Goal: Task Accomplishment & Management: Manage account settings

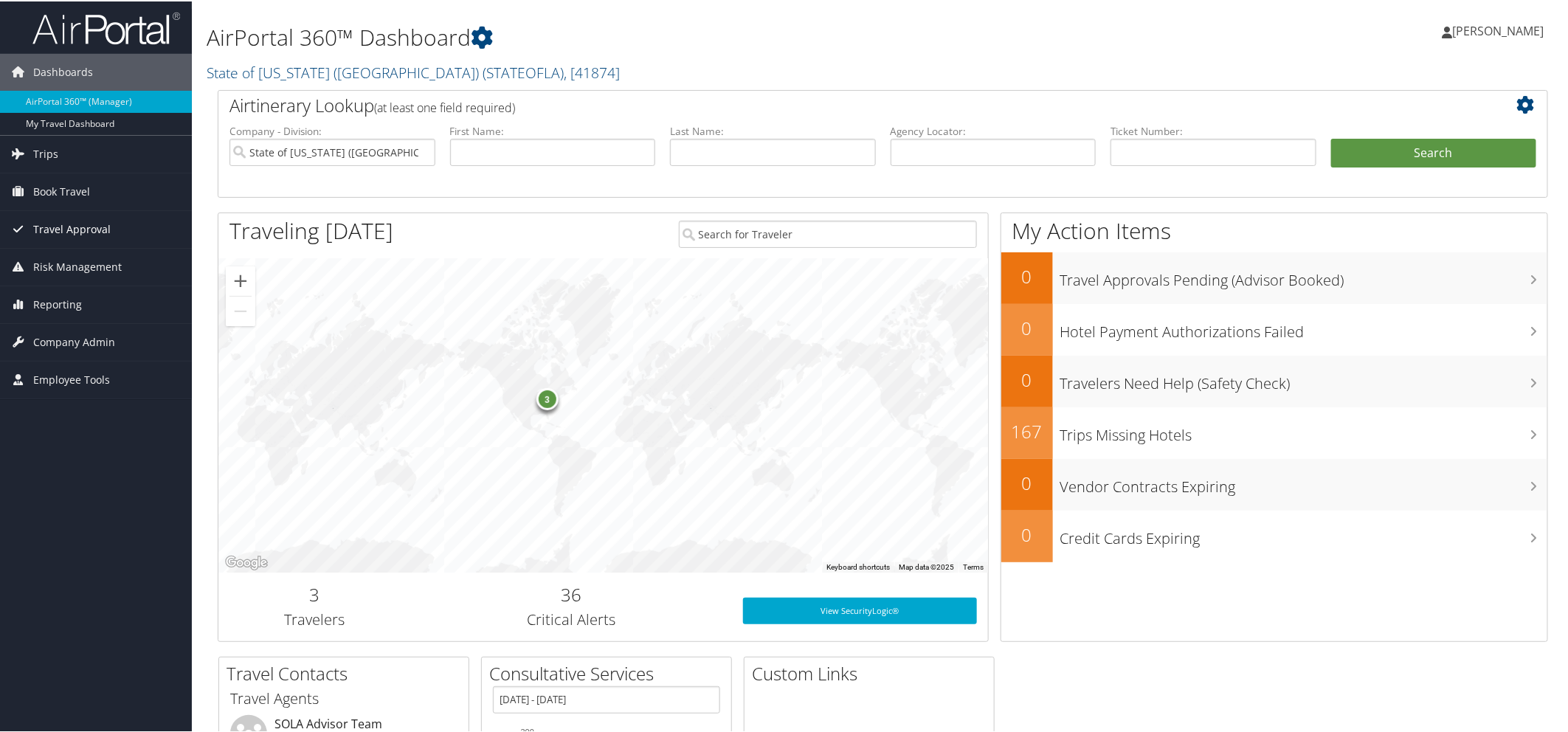
click at [68, 233] on span "Travel Approval" at bounding box center [72, 229] width 78 height 37
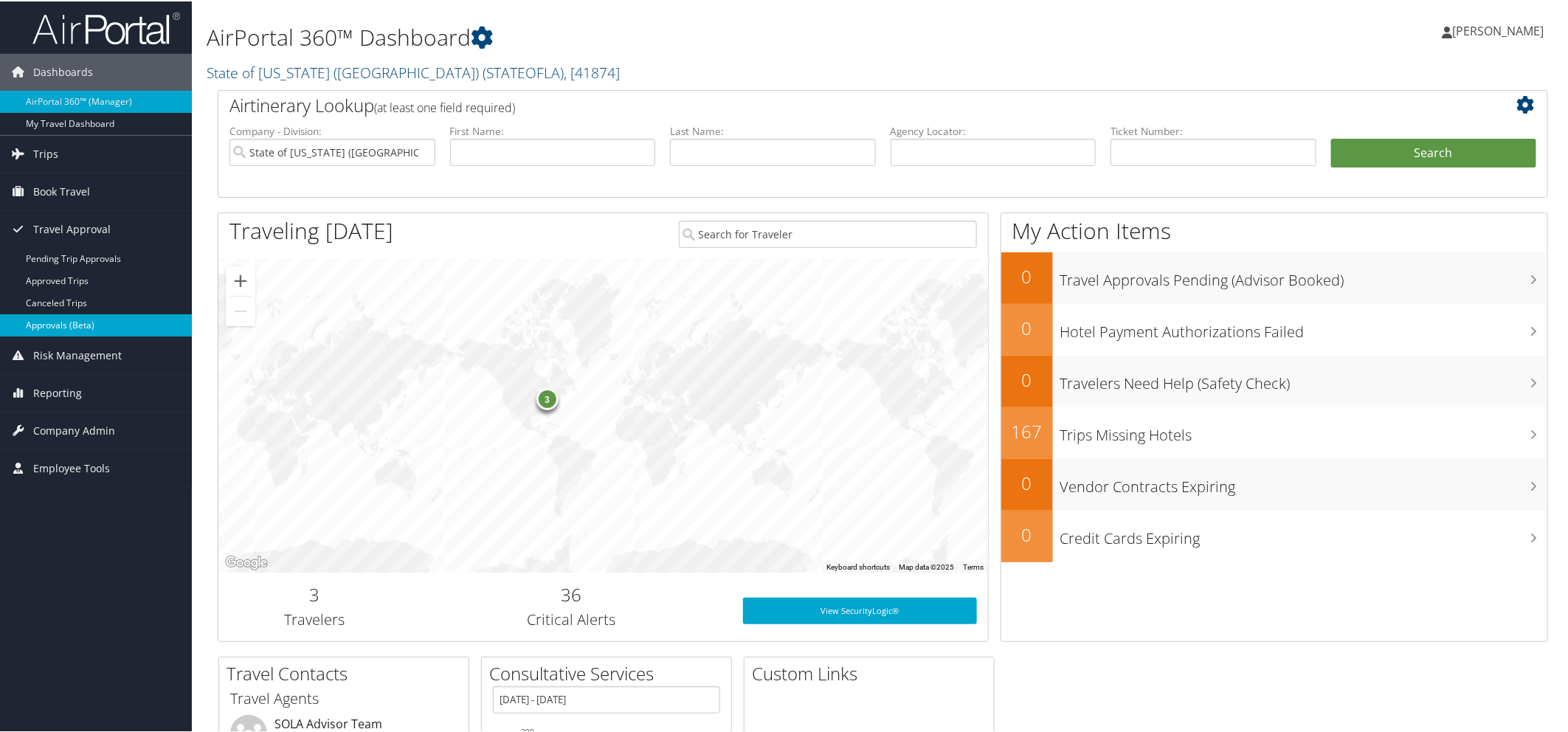
click at [84, 317] on link "Approvals (Beta)" at bounding box center [96, 324] width 192 height 23
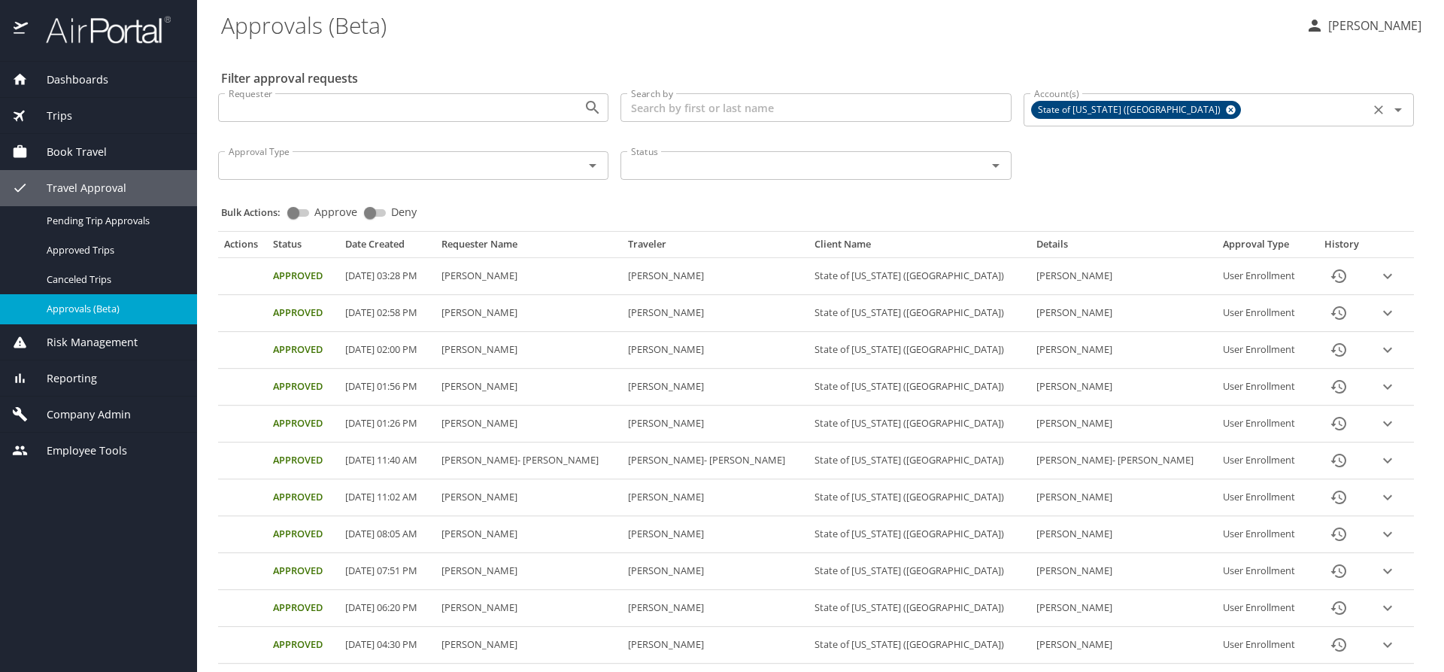
click at [1225, 109] on icon at bounding box center [1230, 110] width 11 height 17
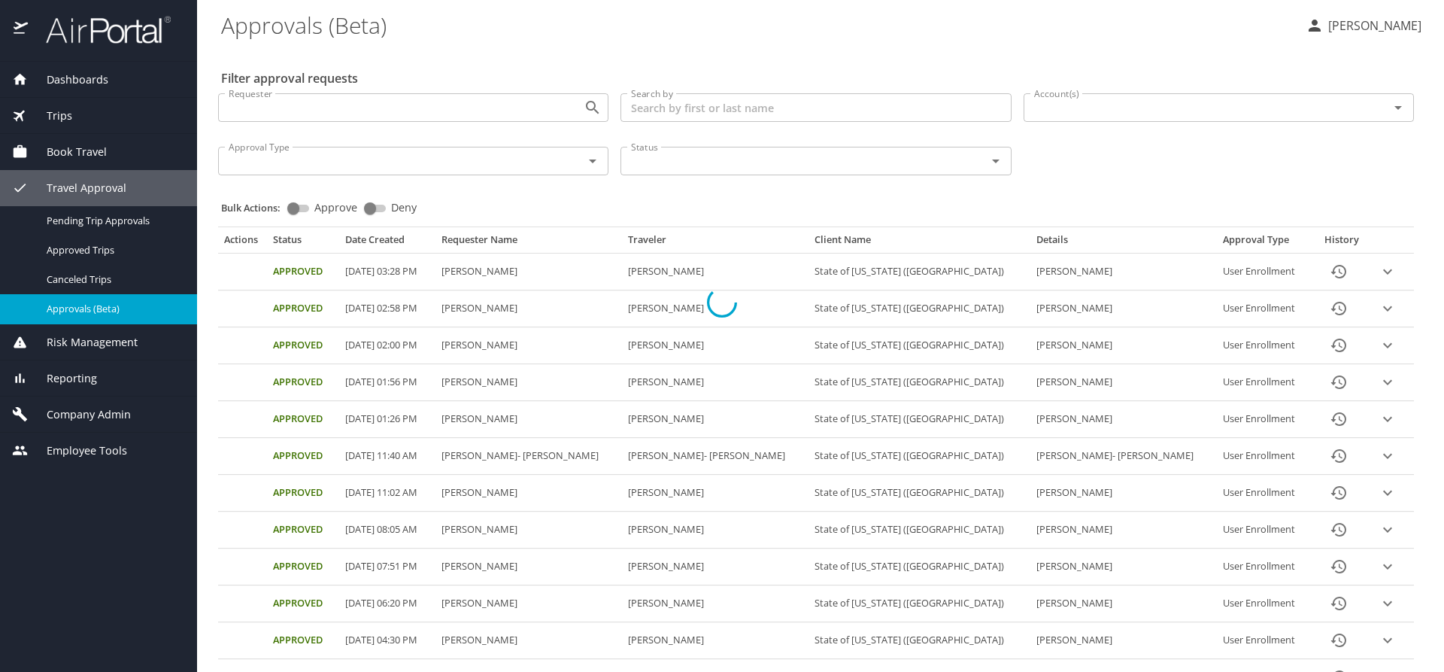
click at [1139, 104] on div at bounding box center [722, 302] width 1444 height 739
click at [1138, 111] on div at bounding box center [722, 302] width 1444 height 739
click at [1118, 107] on div at bounding box center [722, 302] width 1444 height 739
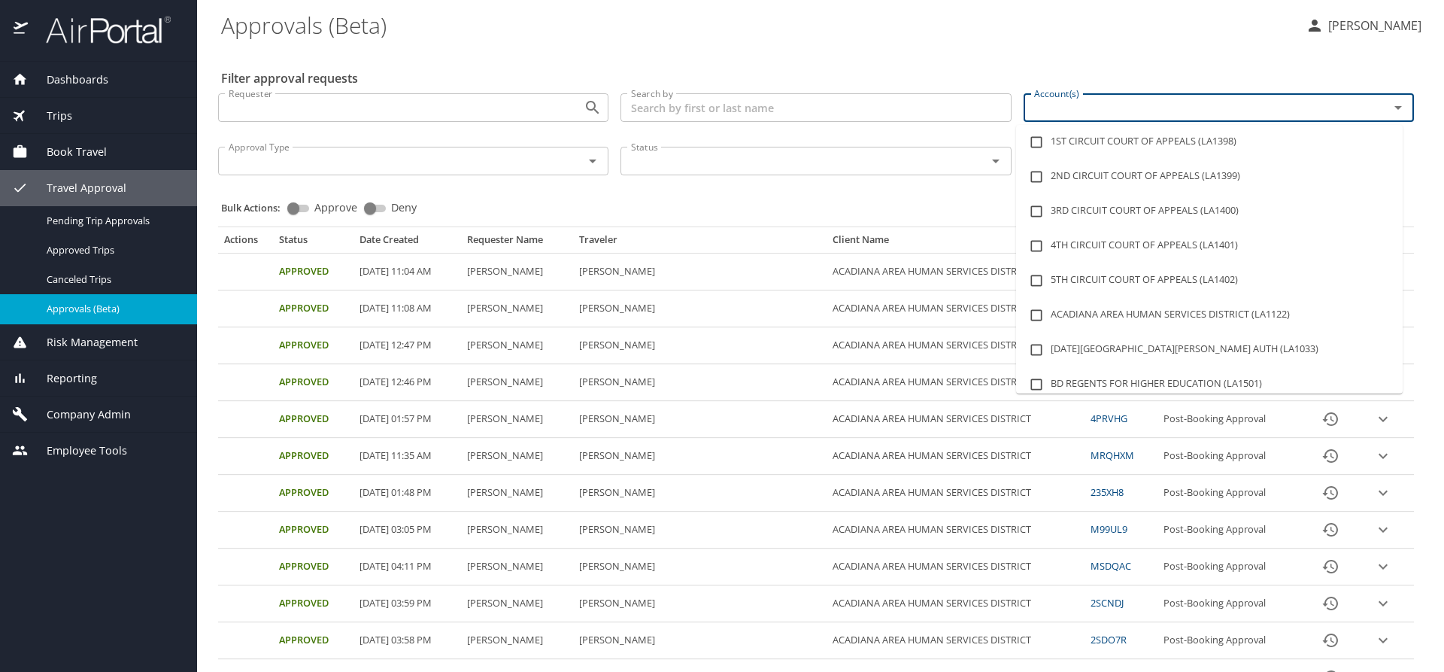
click at [1122, 115] on input "Account(s)" at bounding box center [1196, 108] width 337 height 20
type input "lsu"
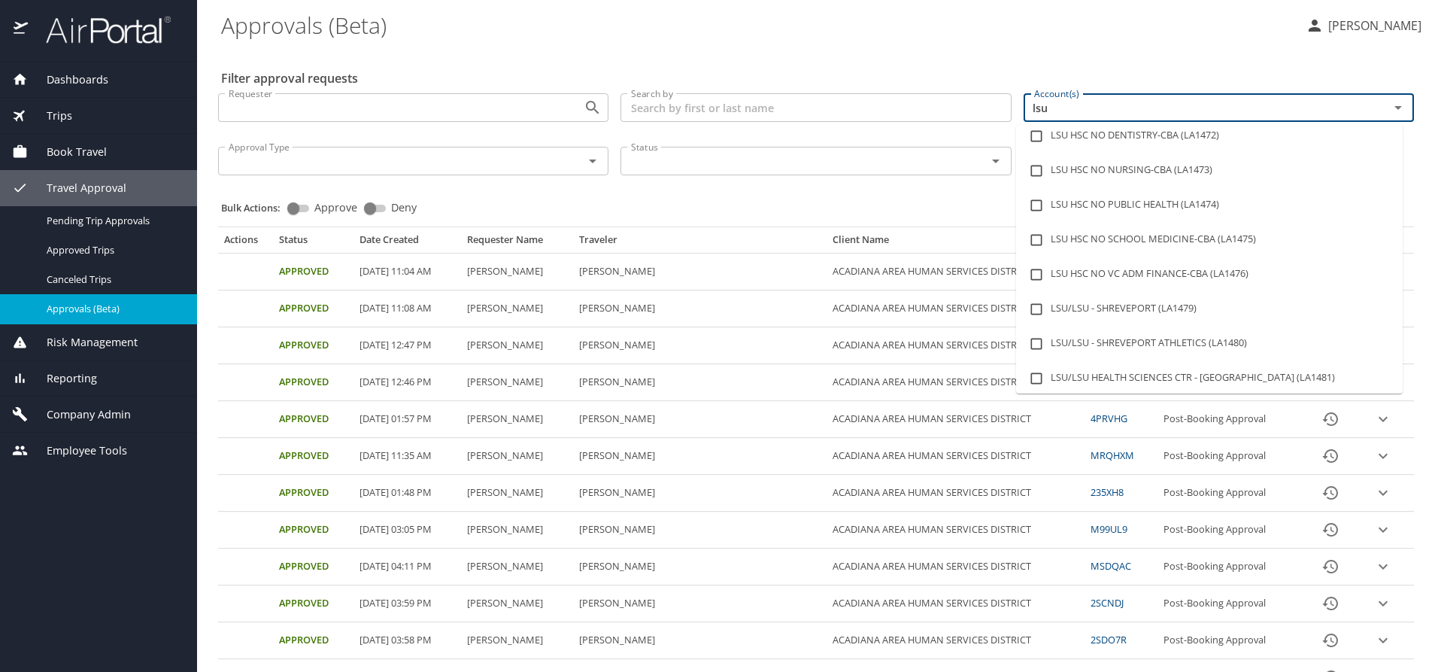
scroll to position [150, 0]
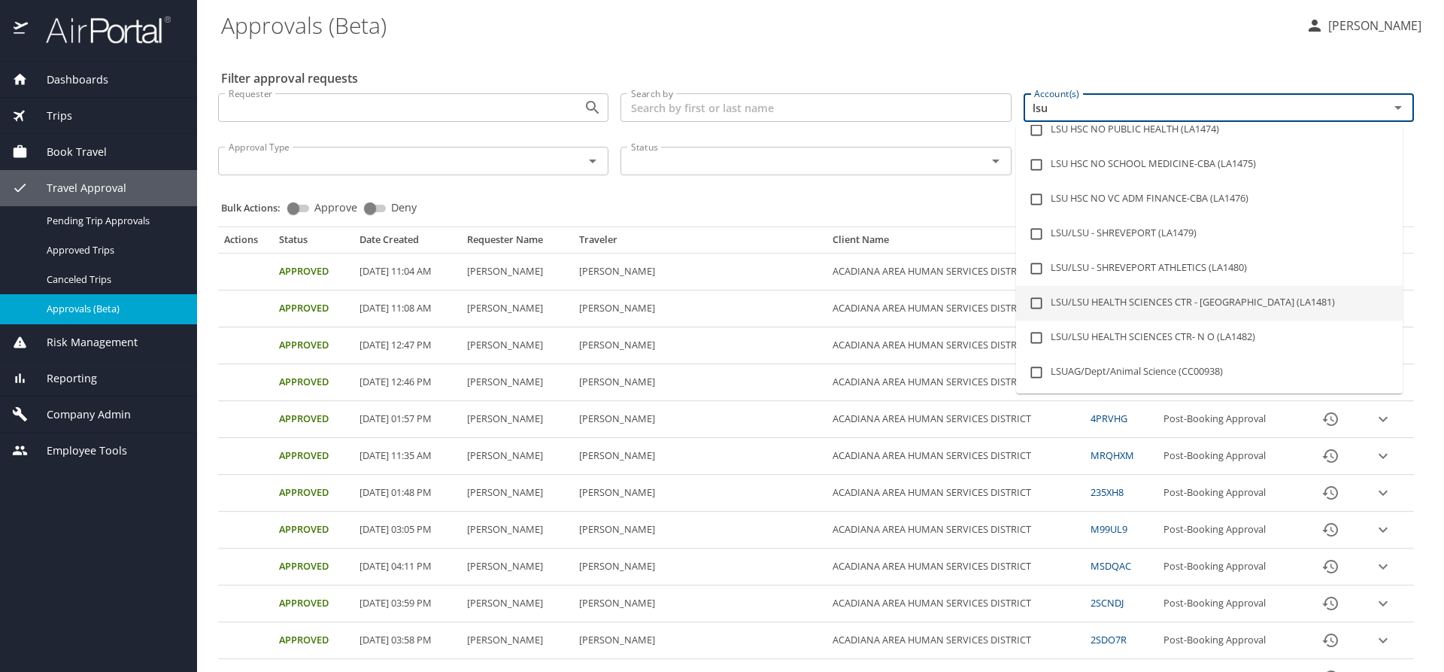
click at [1179, 302] on li "LSU/LSU HEALTH SCIENCES CTR - SHREVEPORT (LA1481)" at bounding box center [1209, 303] width 387 height 35
checkbox input "true"
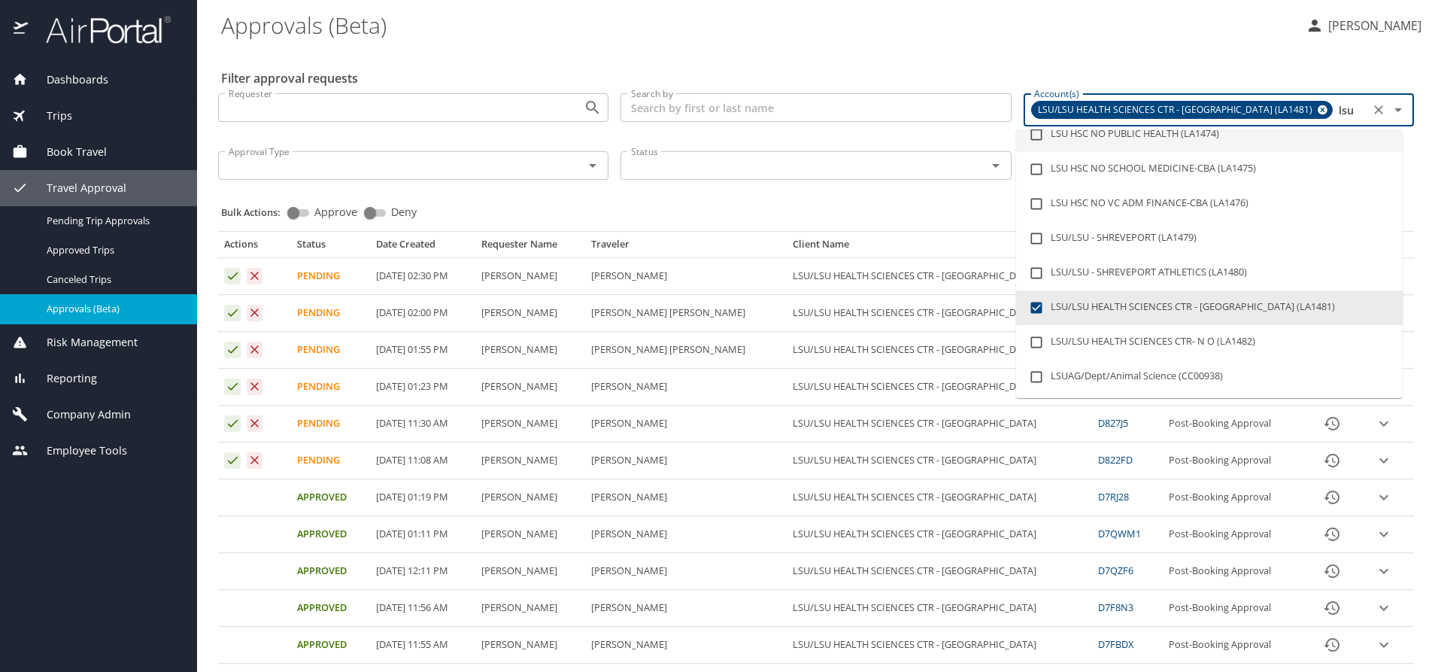
type input "lsu"
